Goal: Information Seeking & Learning: Learn about a topic

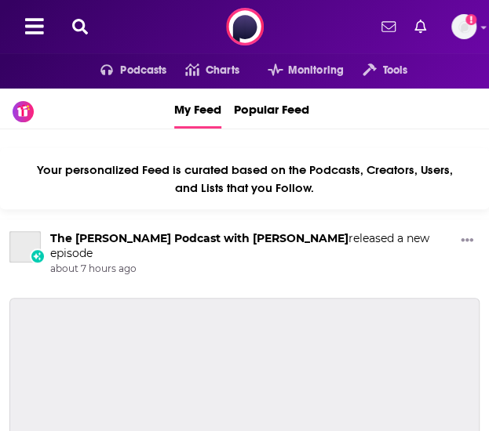
click at [78, 19] on icon at bounding box center [80, 27] width 16 height 16
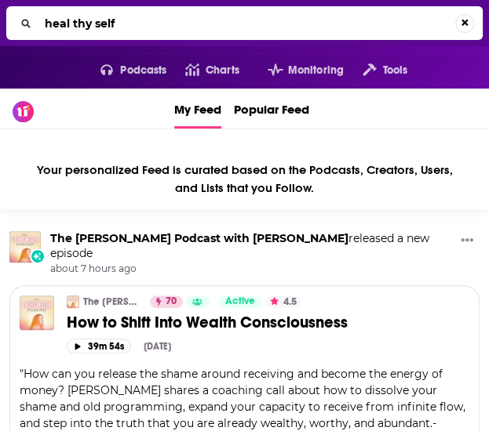
type input "heal thy self"
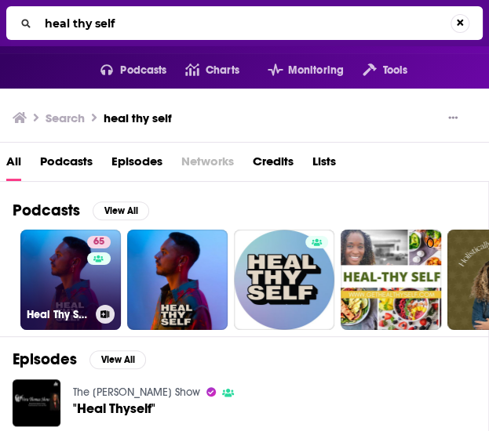
click at [80, 281] on link "65 Heal Thy Self with Dr. G" at bounding box center [70, 280] width 100 height 100
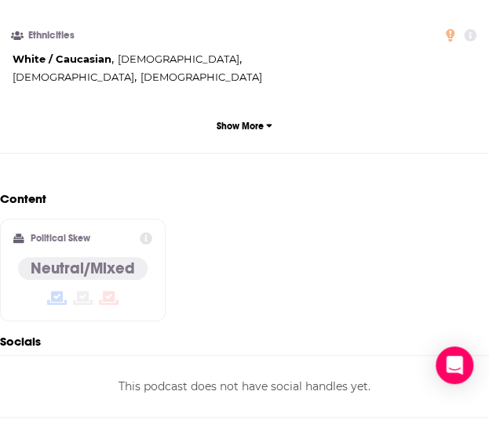
scroll to position [1412, 0]
